Goal: Information Seeking & Learning: Understand process/instructions

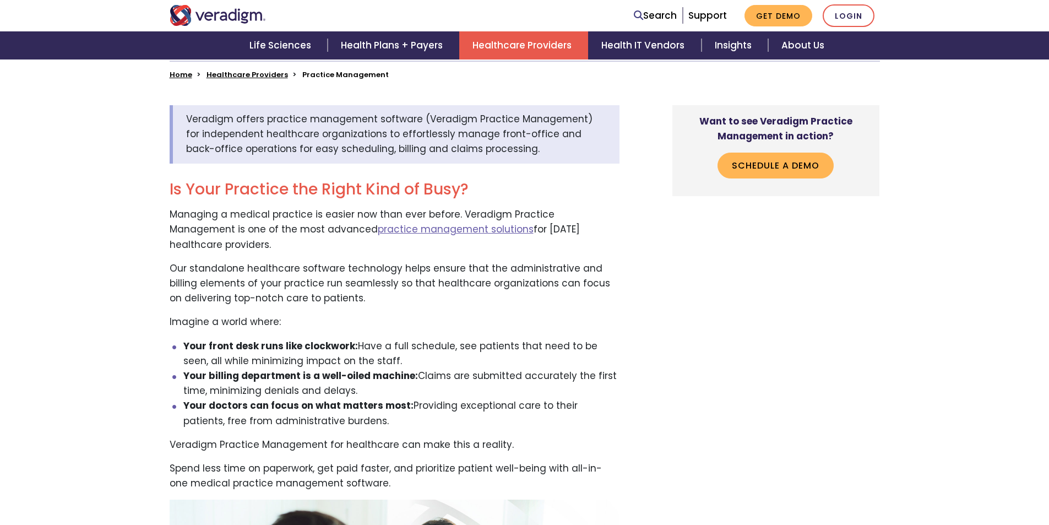
scroll to position [364, 0]
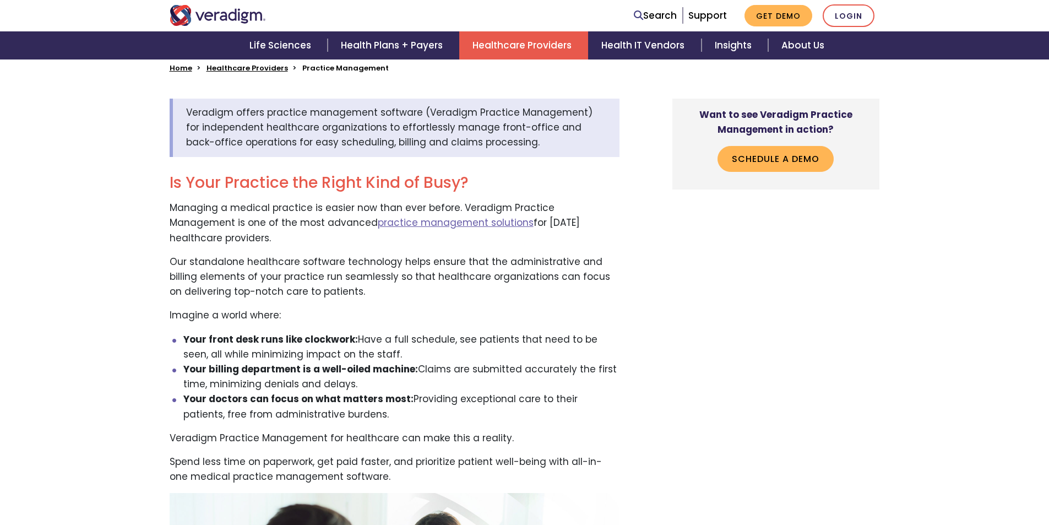
click at [764, 2] on nav "Search Support Get Demo Login" at bounding box center [524, 15] width 1049 height 31
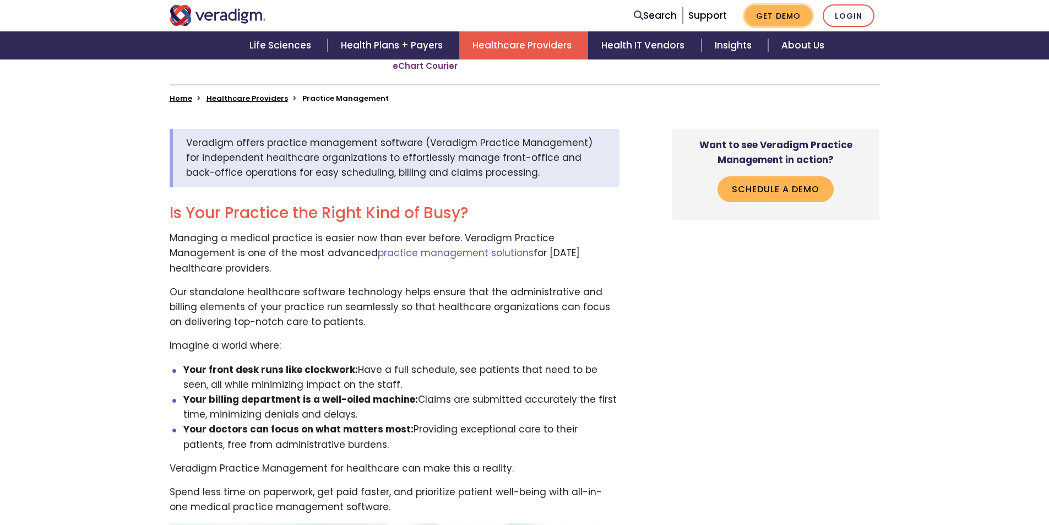
click at [765, 9] on link "Get Demo" at bounding box center [779, 15] width 68 height 21
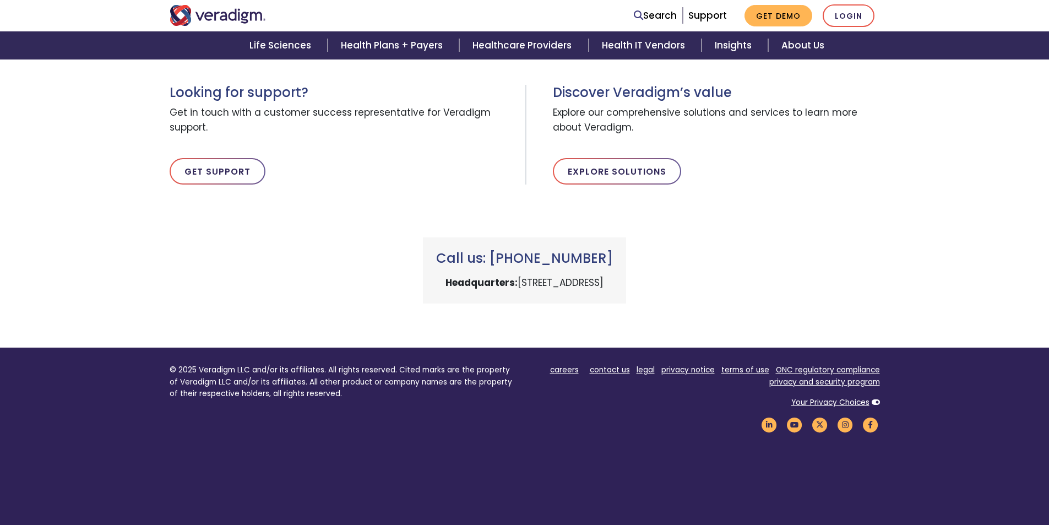
scroll to position [428, 0]
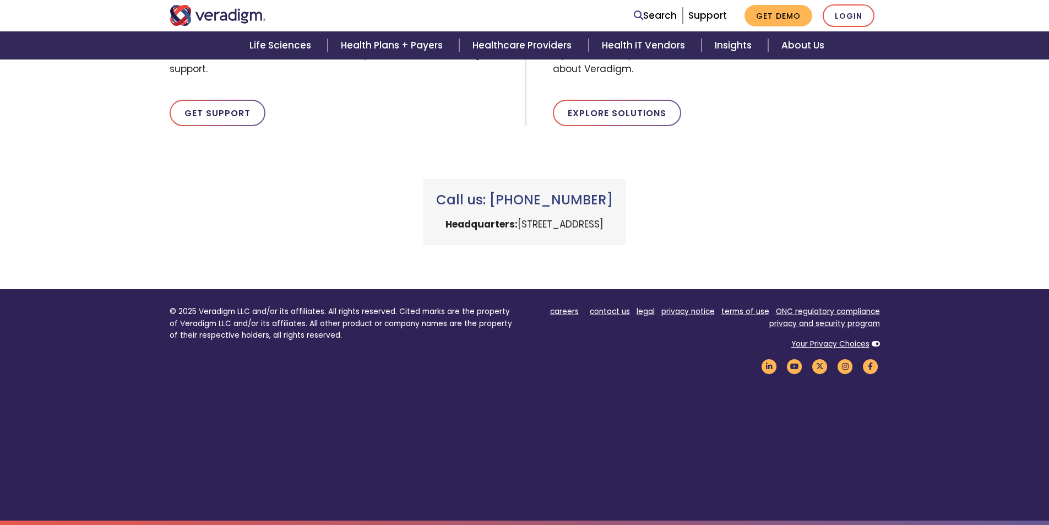
click at [751, 310] on link "terms of use" at bounding box center [746, 311] width 48 height 10
